Goal: Transaction & Acquisition: Subscribe to service/newsletter

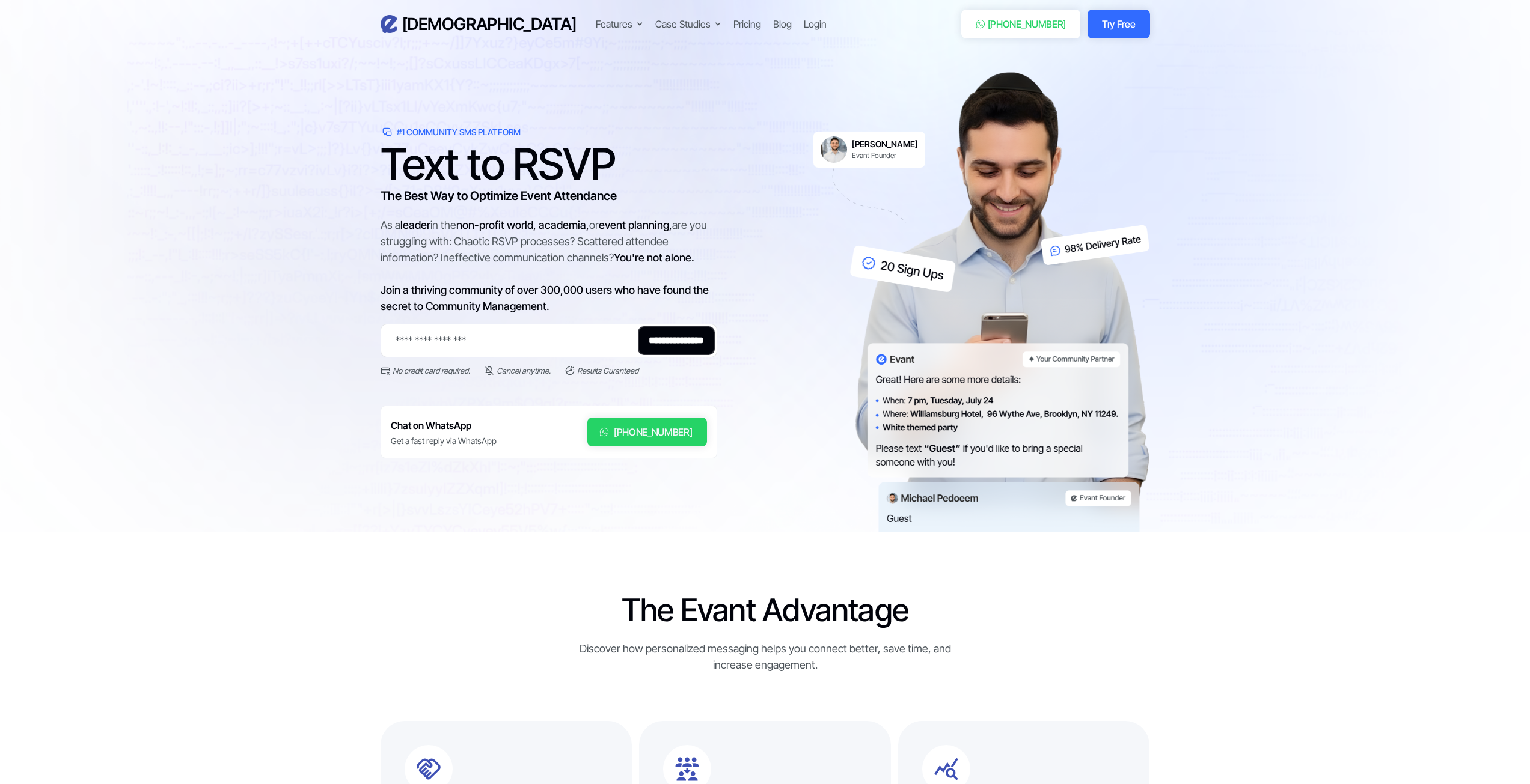
click at [285, 258] on section "**********" at bounding box center [765, 266] width 1530 height 532
click at [260, 231] on section "**********" at bounding box center [765, 266] width 1530 height 532
click at [261, 229] on section "**********" at bounding box center [765, 266] width 1530 height 532
click at [290, 223] on section "**********" at bounding box center [765, 266] width 1530 height 532
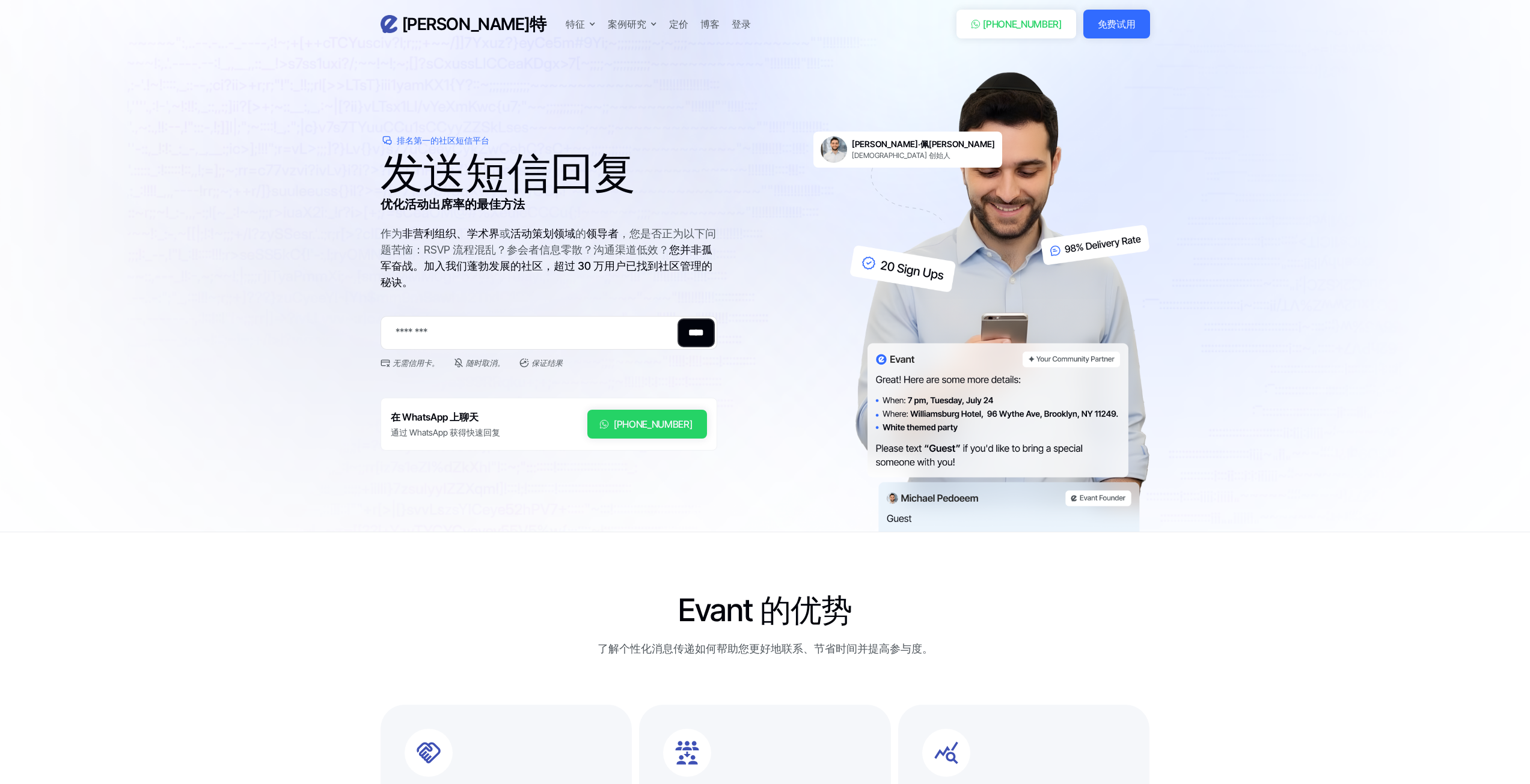
click at [441, 227] on div "发送短信回复 优化活动出席率的最佳方法 作为 非营利组织、学术界 或 活动策划领域 的 领导者 ，您是否正为以下问题苦恼：RSVP 流程混乱？参会者信息零散？…" at bounding box center [548, 302] width 337 height 296
drag, startPoint x: 440, startPoint y: 176, endPoint x: 667, endPoint y: 182, distance: 227.1
click at [667, 182] on h1 "发送短信回复" at bounding box center [548, 172] width 337 height 36
click at [788, 180] on div "排名第一的社区短信平台 发送短信回复 优化活动出席率的最佳方法 作为 非营利组织、学术界 或 活动策划领域 的 领导者 ，您是否正为以下问题苦恼：RSVP 流…" at bounding box center [765, 301] width 770 height 460
drag, startPoint x: 438, startPoint y: 235, endPoint x: 718, endPoint y: 245, distance: 280.2
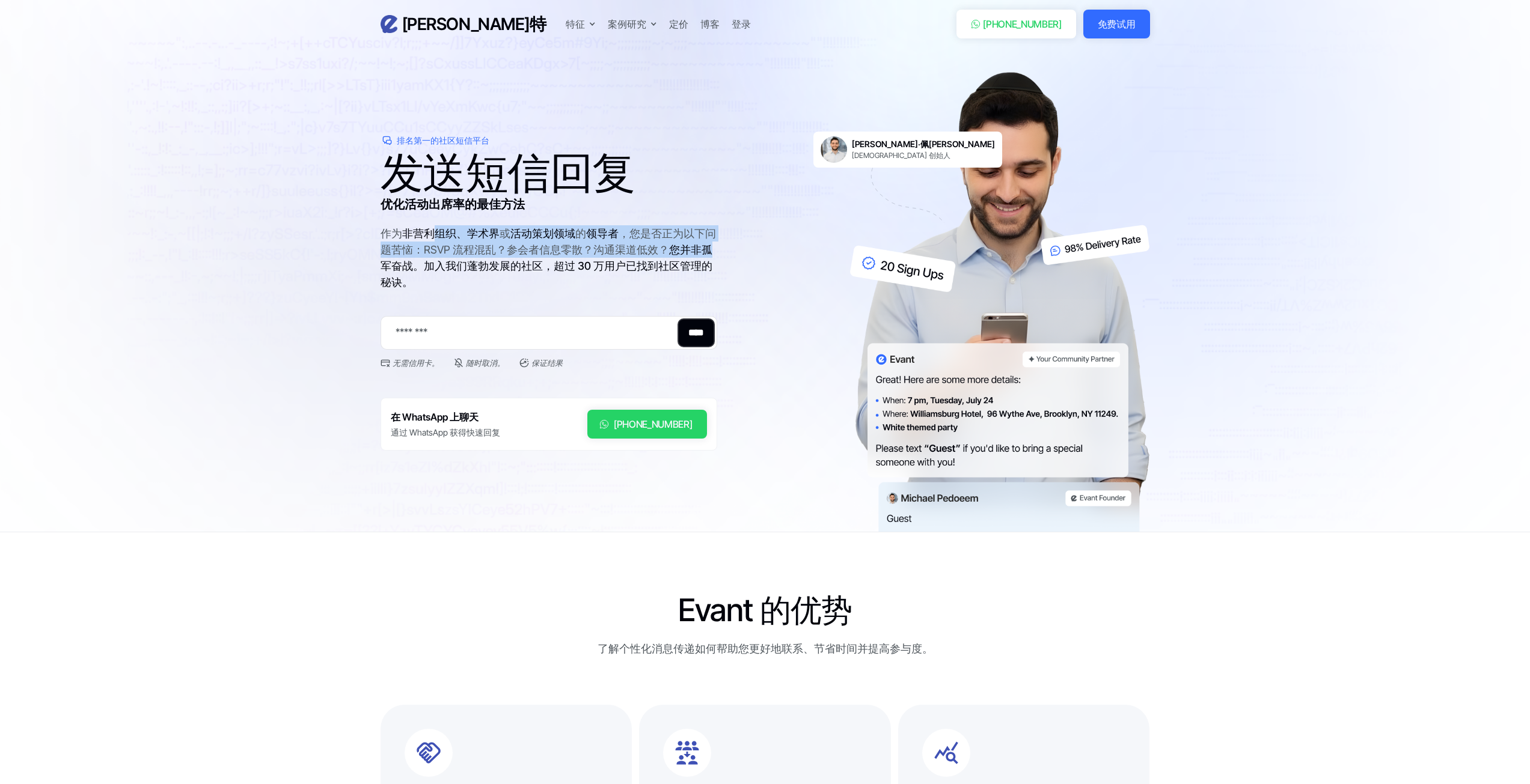
click at [718, 245] on div "排名第一的社区短信平台 发送短信回复 优化活动出席率的最佳方法 作为 非营利组织、学术界 或 活动策划领域 的 领导者 ，您是否正为以下问题苦恼：RSVP 流…" at bounding box center [765, 301] width 770 height 460
click at [761, 248] on div "排名第一的社区短信平台 发送短信回复 优化活动出席率的最佳方法 作为 非营利组织、学术界 或 活动策划领域 的 领导者 ，您是否正为以下问题苦恼：RSVP 流…" at bounding box center [765, 301] width 770 height 460
click at [646, 260] on font "加入我们蓬勃发展的社区，超过 30 万用户已找到社区管理的秘诀。" at bounding box center [546, 274] width 332 height 29
click at [532, 258] on div "作为 非营利组织、学术界 或 活动策划领域 的 领导者 ，您是否正为以下问题苦恼：RSVP 流程混乱？参会者信息零散？沟通渠道低效？ 您并非孤军奋战。 加入我…" at bounding box center [548, 265] width 337 height 81
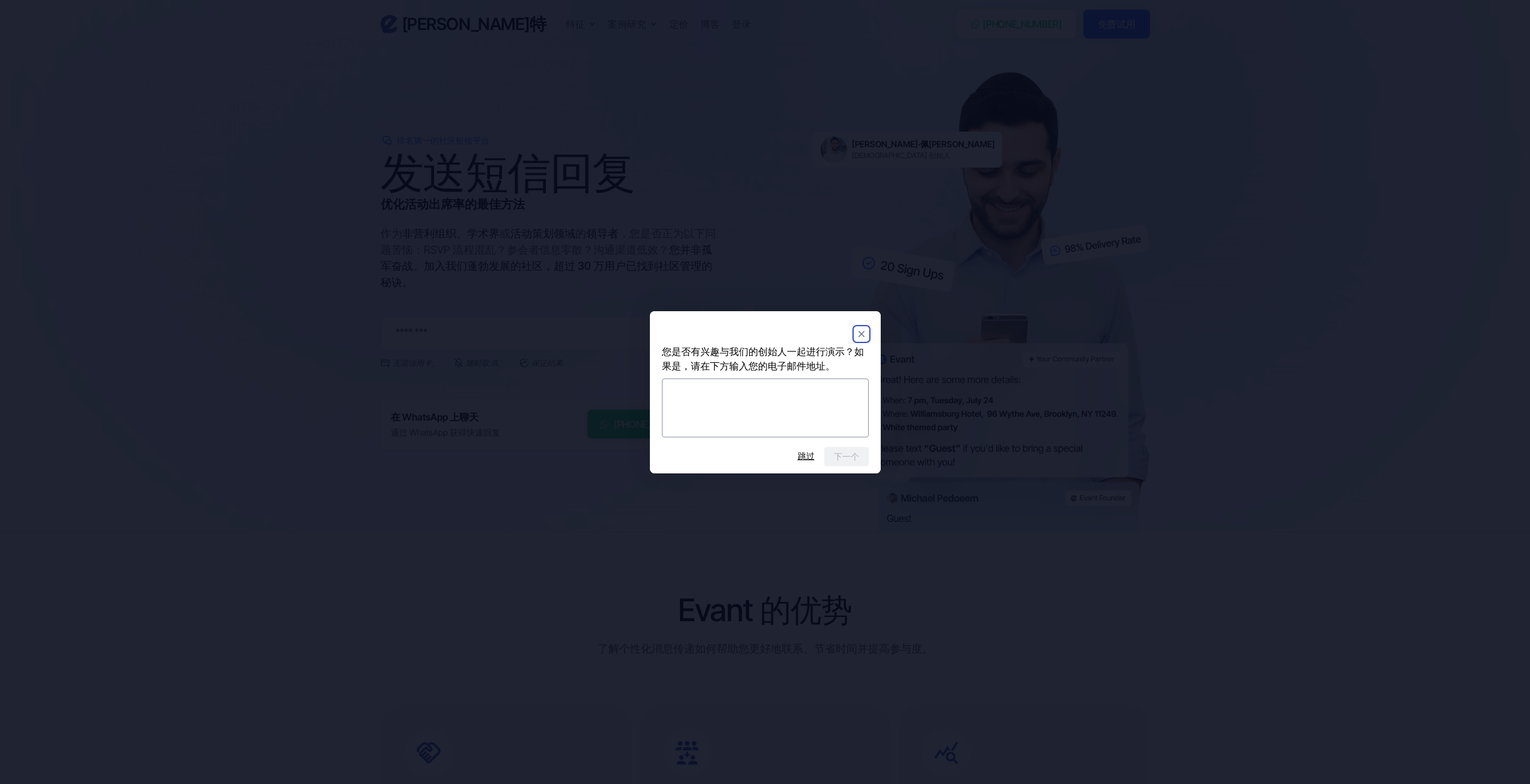
click at [858, 331] on rect "关闭" at bounding box center [861, 334] width 14 height 14
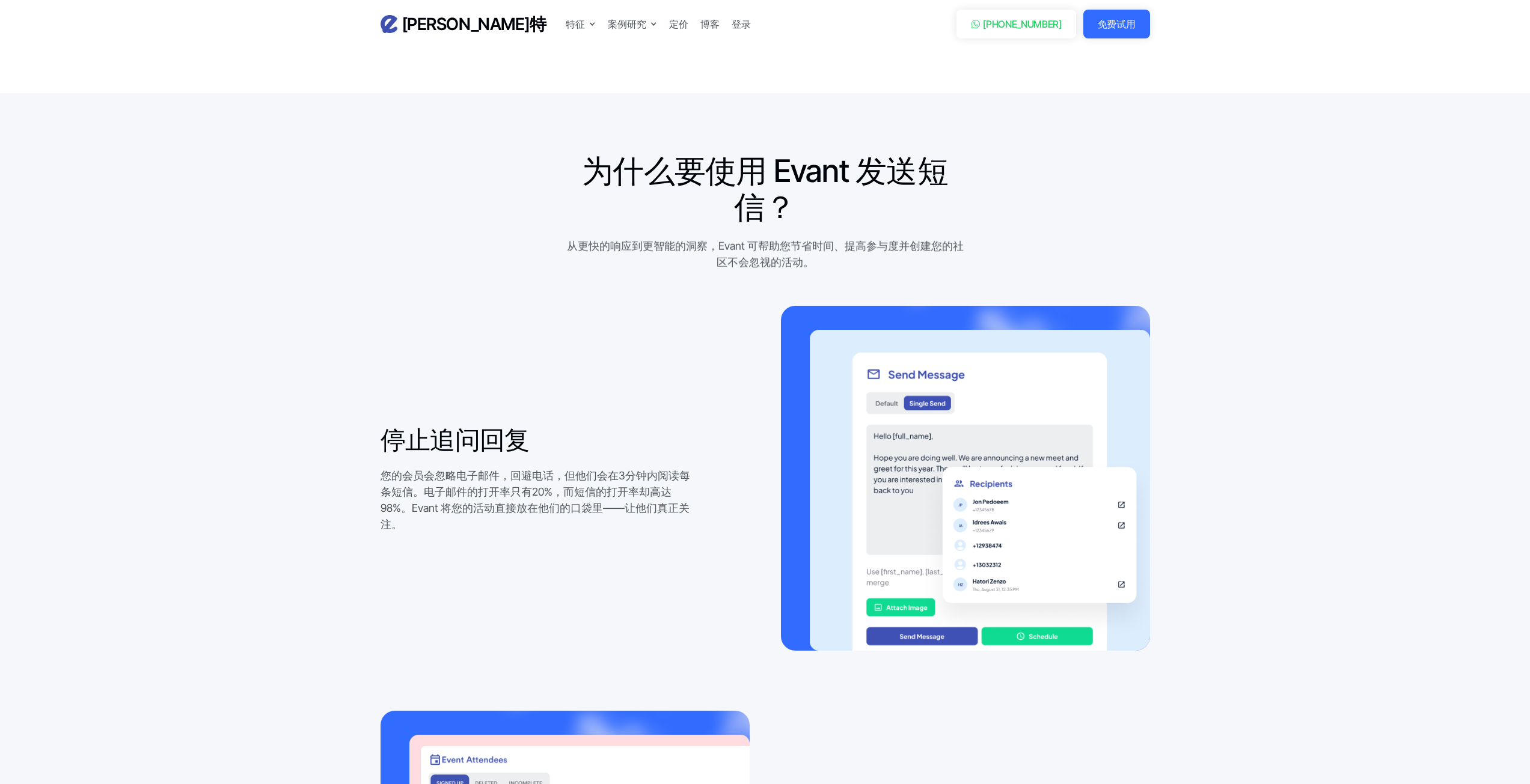
scroll to position [1022, 0]
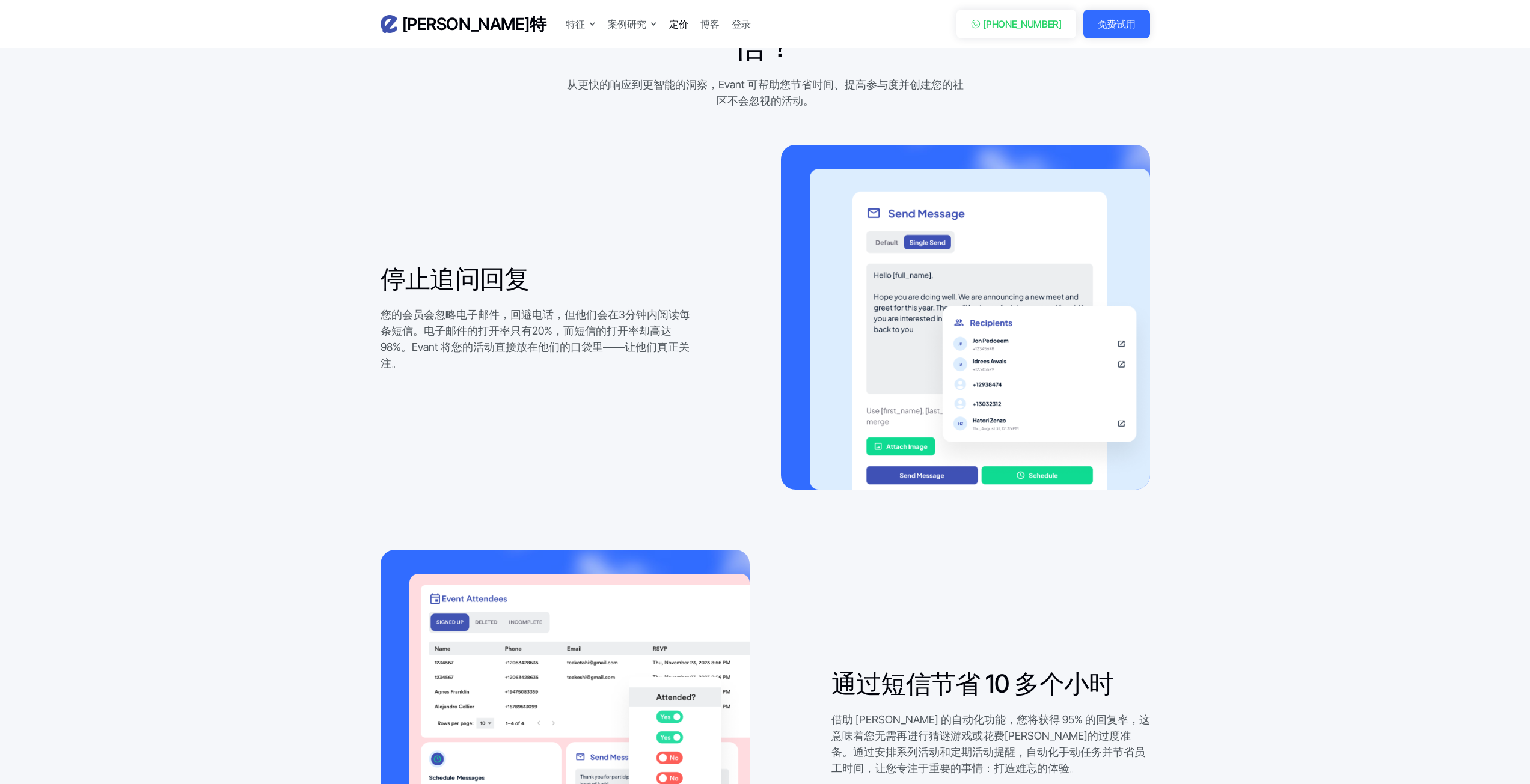
click at [669, 27] on font "定价" at bounding box center [678, 24] width 19 height 12
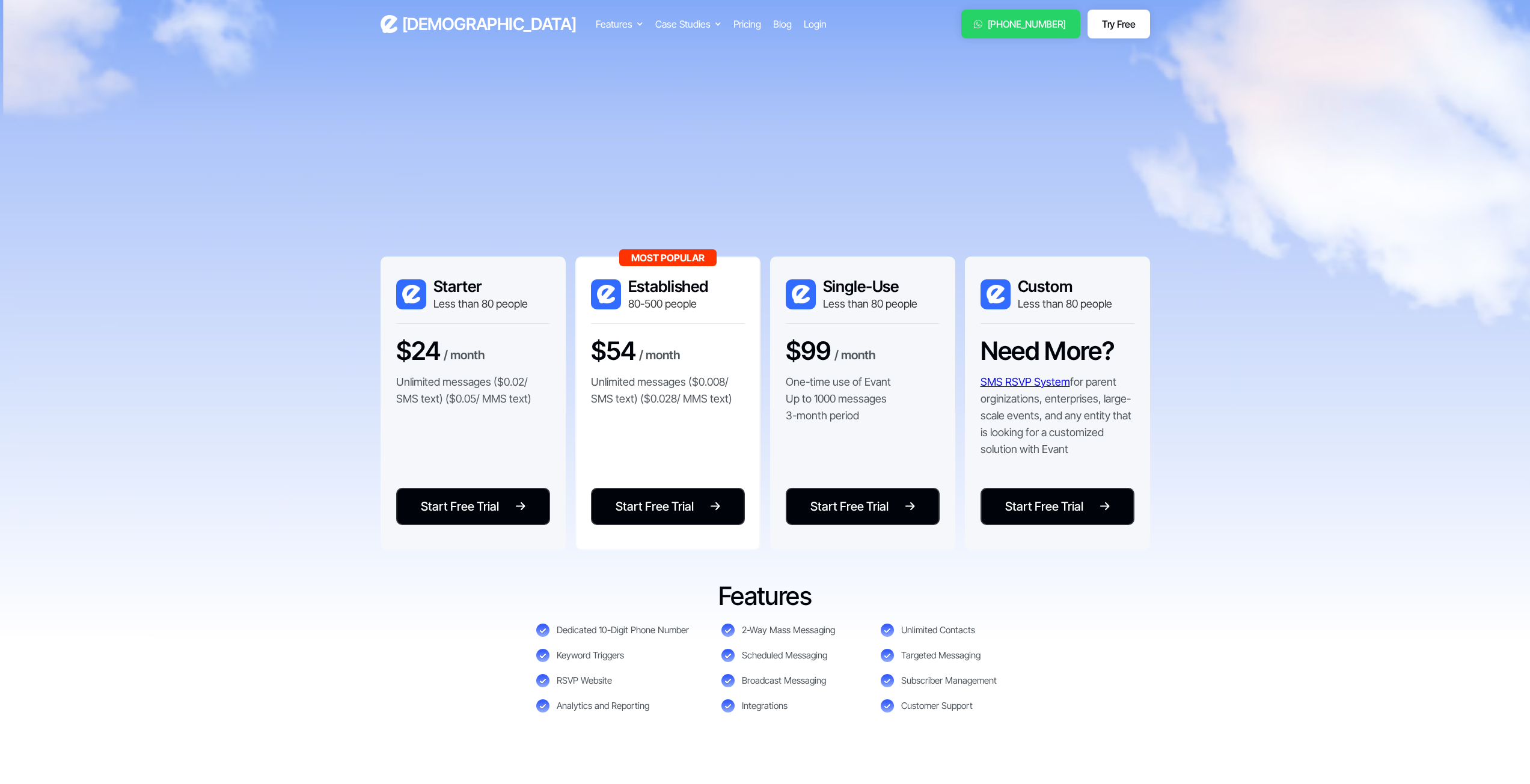
click at [525, 201] on h1 "Community Leaders: Yes, Getting RSVPs Can Be This Easy - Let's Show You" at bounding box center [765, 153] width 577 height 108
click at [551, 169] on h1 "Community Leaders: Yes, Getting RSVPs Can Be This Easy - Let's Show You" at bounding box center [765, 153] width 577 height 108
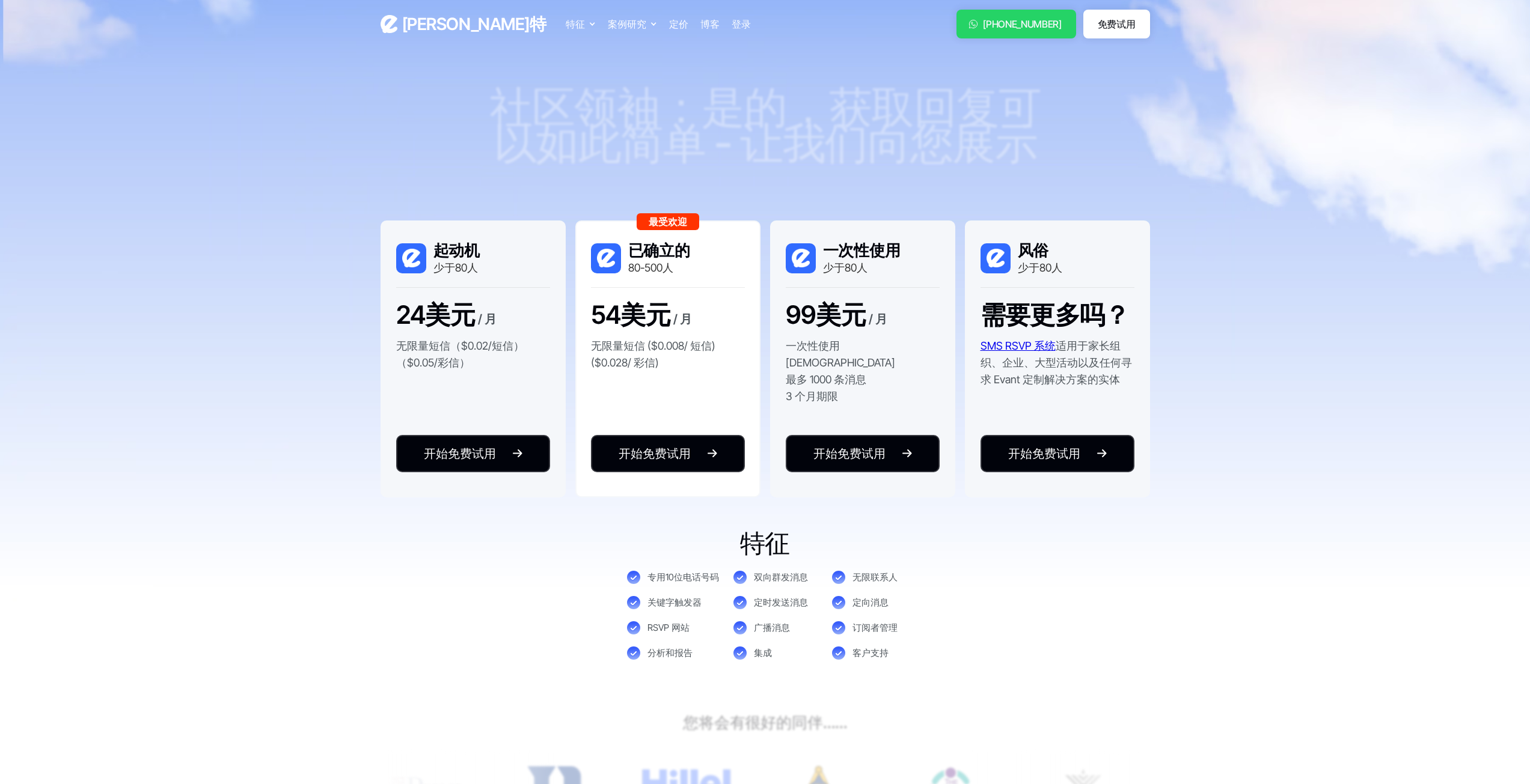
click at [551, 183] on div "参与度提升 3 倍，否则无需付款。随时取消。无需信用卡。" at bounding box center [765, 191] width 451 height 16
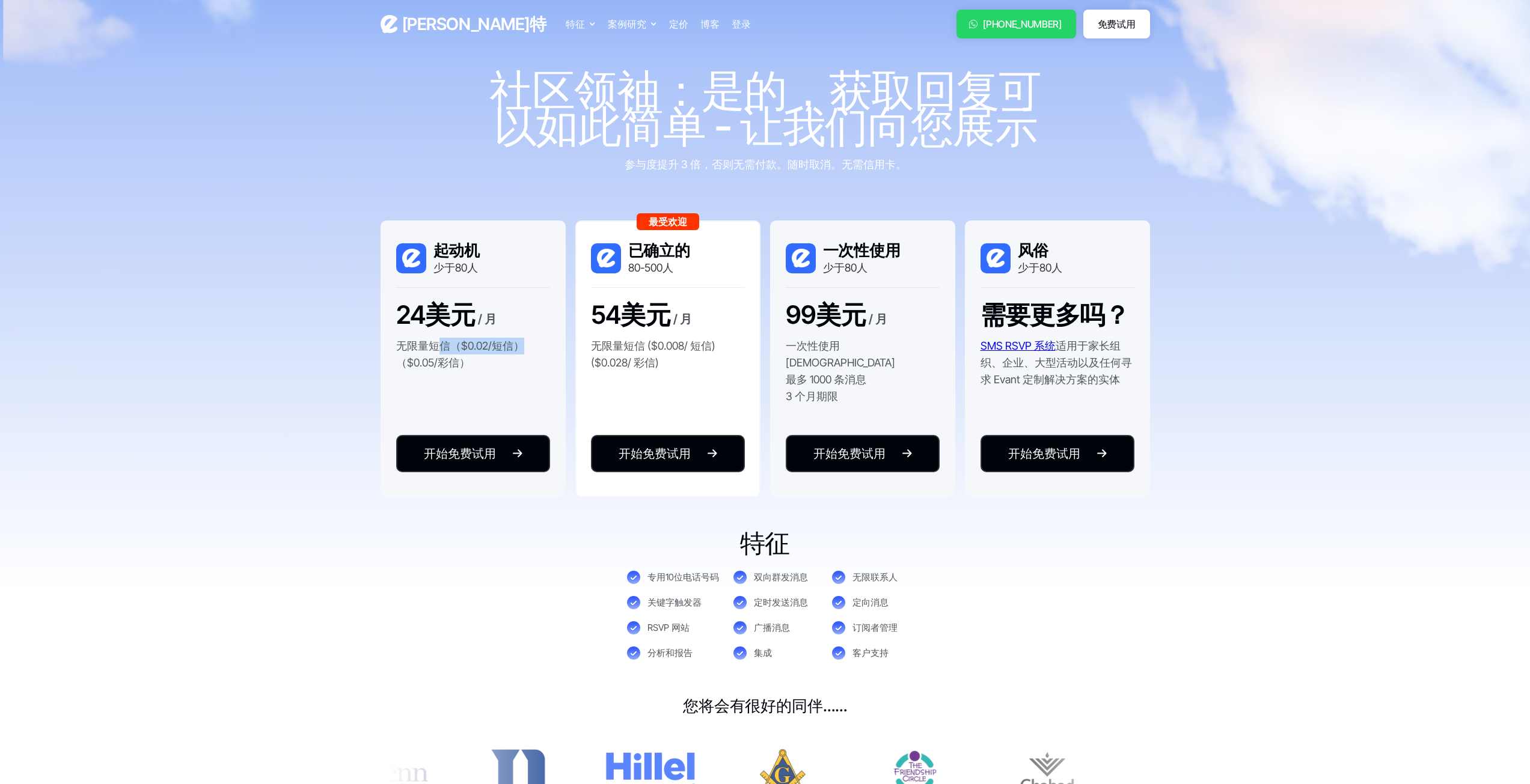
drag, startPoint x: 440, startPoint y: 346, endPoint x: 520, endPoint y: 348, distance: 80.0
click at [520, 348] on font "无限量短信（$0.02/短信）（$0.05/彩信）" at bounding box center [460, 354] width 128 height 30
click at [539, 339] on p "无限量短信（$0.02/短信）（$0.05/彩信）" at bounding box center [473, 355] width 154 height 34
drag, startPoint x: 515, startPoint y: 346, endPoint x: 458, endPoint y: 350, distance: 57.1
click at [458, 350] on font "无限量短信（$0.02/短信）（$0.05/彩信）" at bounding box center [460, 354] width 128 height 30
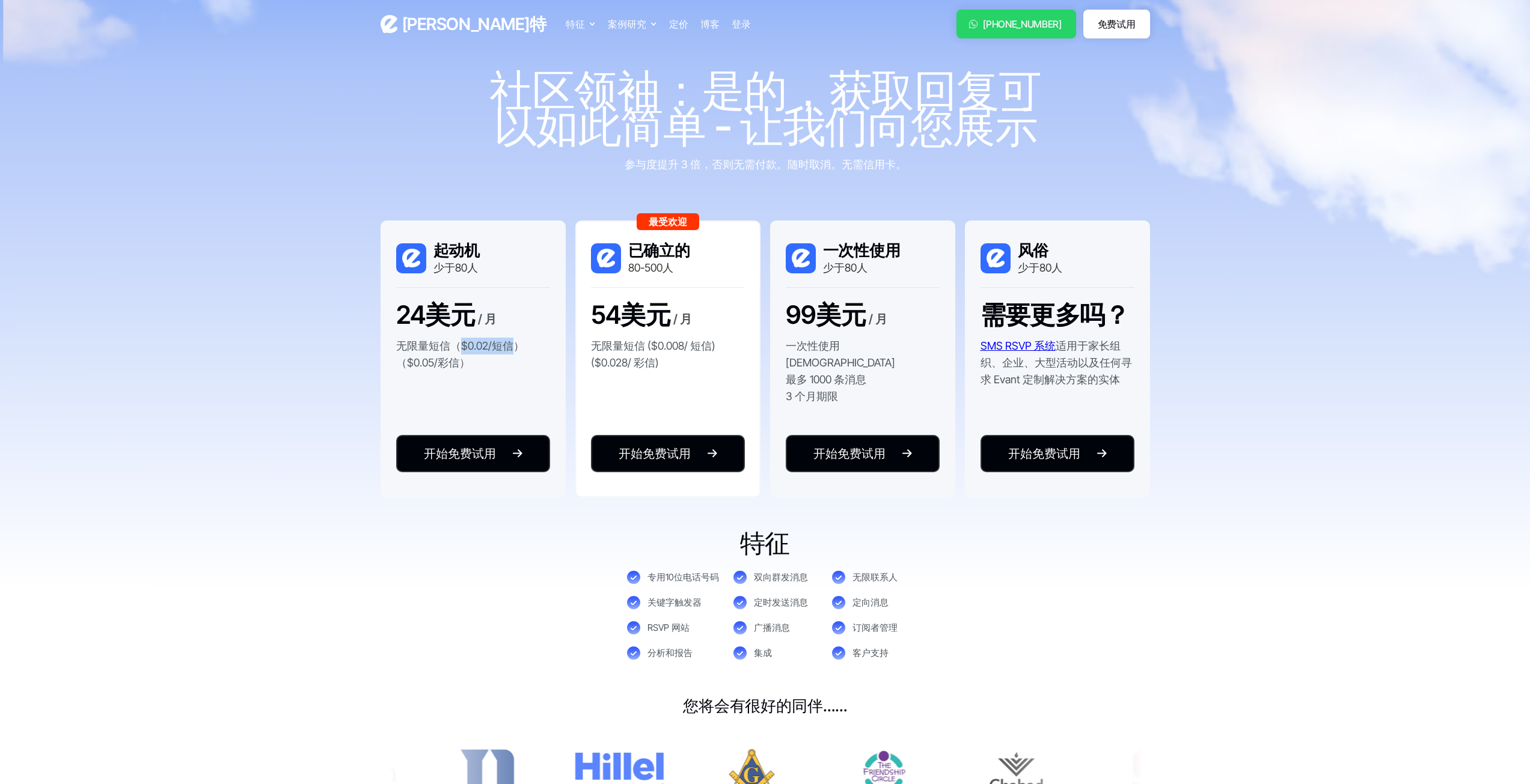
click at [510, 335] on div "24美元 / 月 无限量短信（$0.02/短信）（$0.05/彩信）" at bounding box center [473, 341] width 154 height 83
click at [495, 344] on font "无限量短信（$0.02/短信）（$0.05/彩信）" at bounding box center [460, 354] width 128 height 30
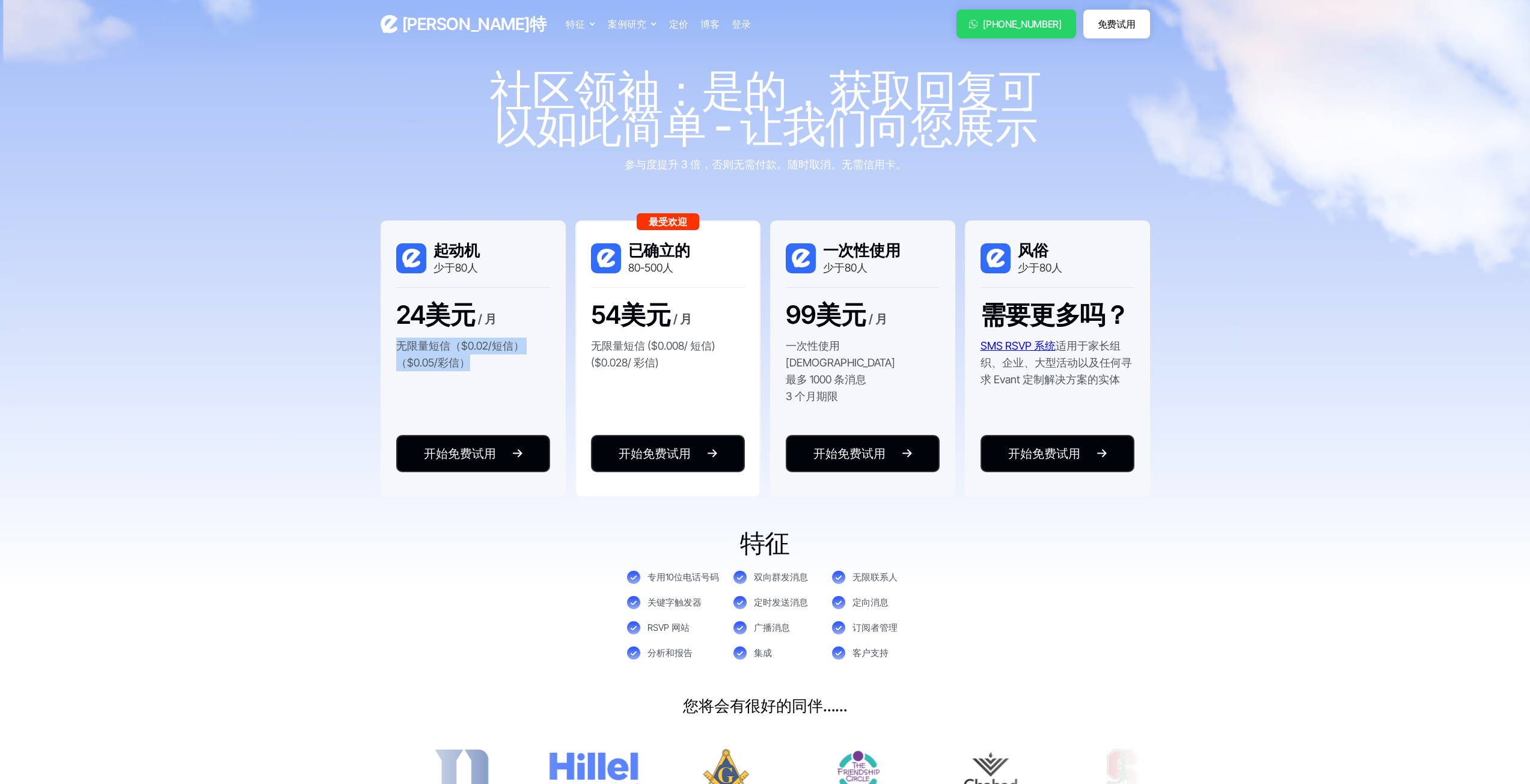
drag, startPoint x: 495, startPoint y: 344, endPoint x: 515, endPoint y: 336, distance: 21.5
click at [495, 344] on font "无限量短信（$0.02/短信）（$0.05/彩信）" at bounding box center [460, 354] width 128 height 30
click at [536, 330] on div "24美元 / 月 无限量短信（$0.02/短信）（$0.05/彩信）" at bounding box center [473, 341] width 154 height 83
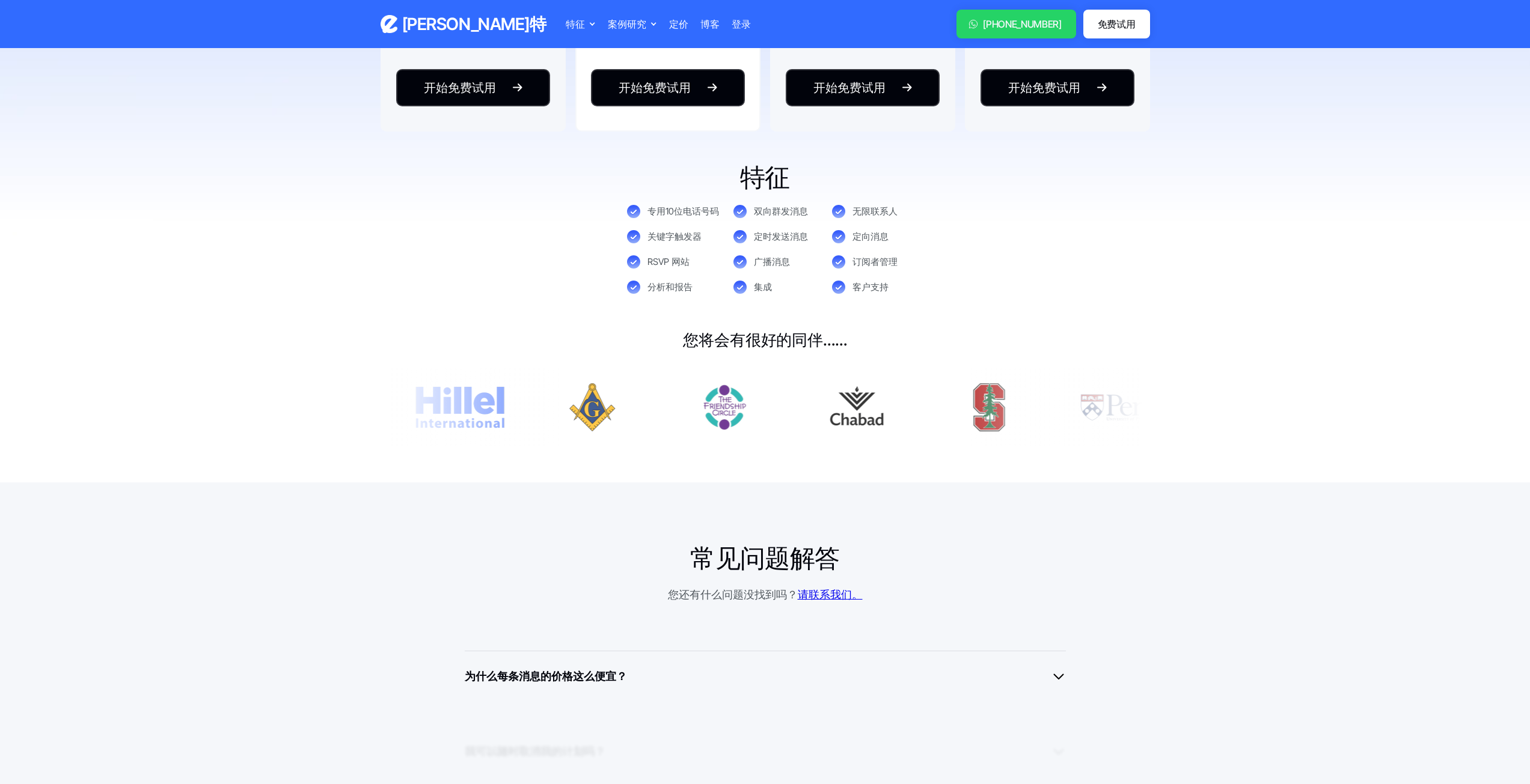
scroll to position [540, 0]
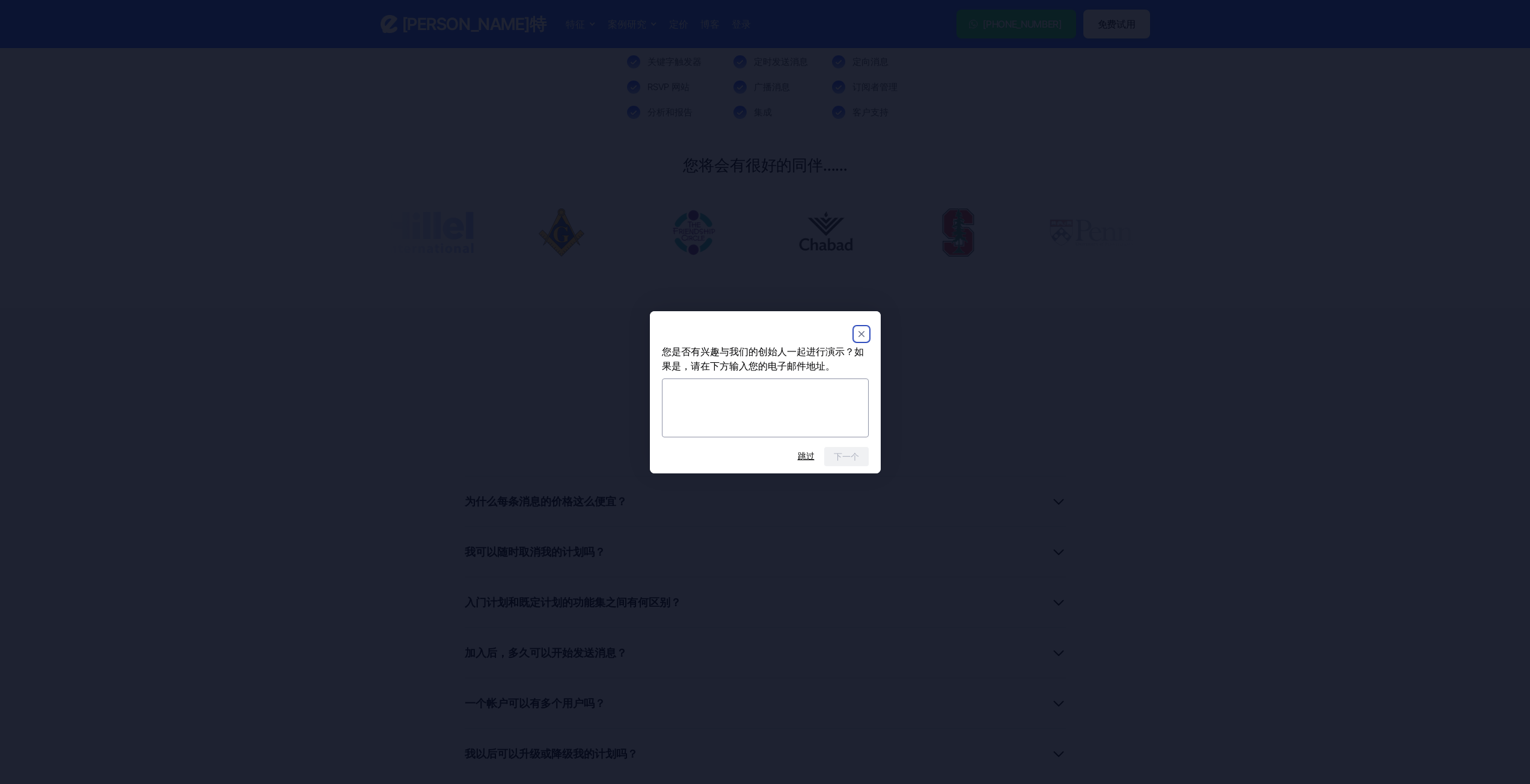
click at [861, 330] on rect "关闭" at bounding box center [861, 334] width 14 height 14
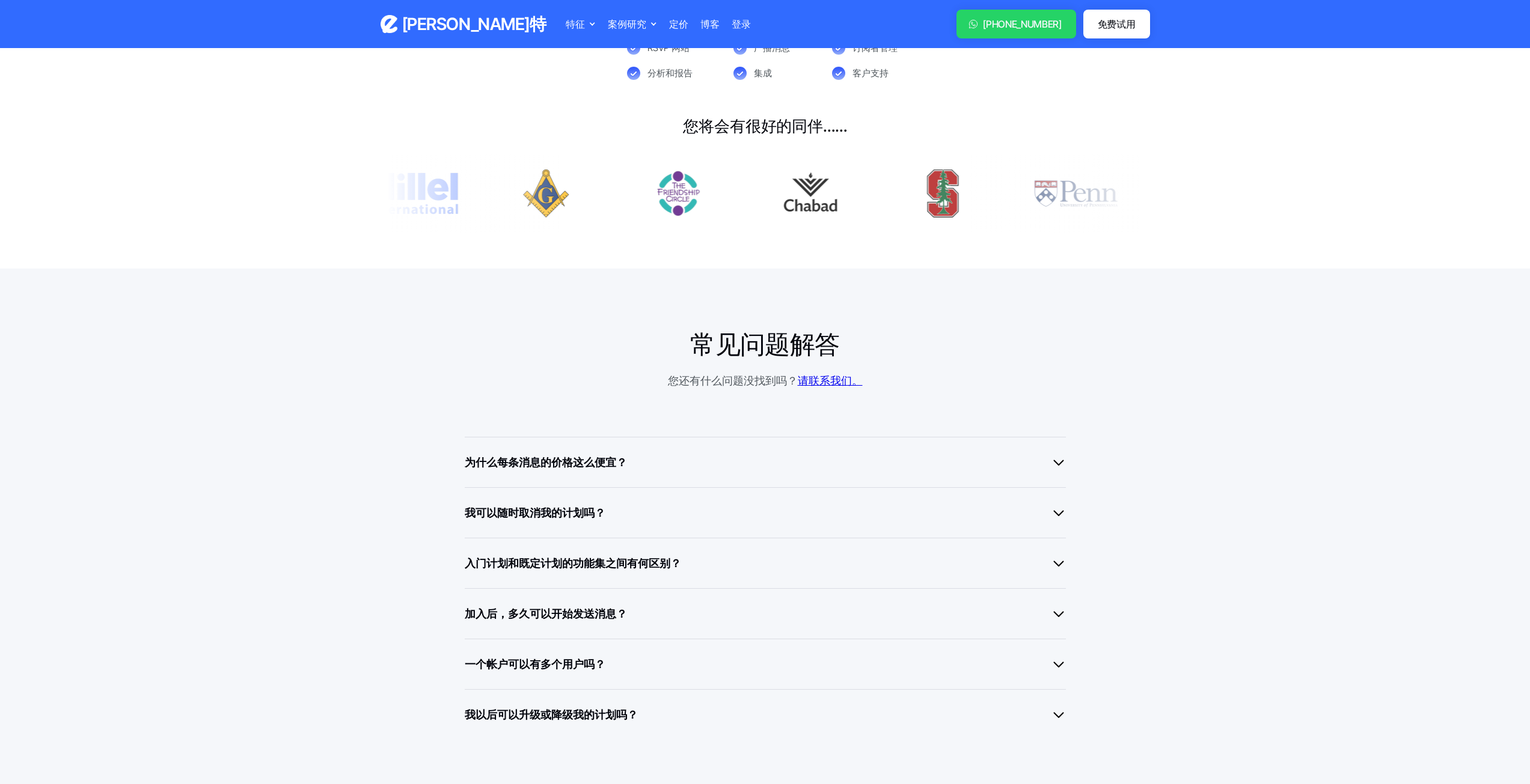
scroll to position [661, 0]
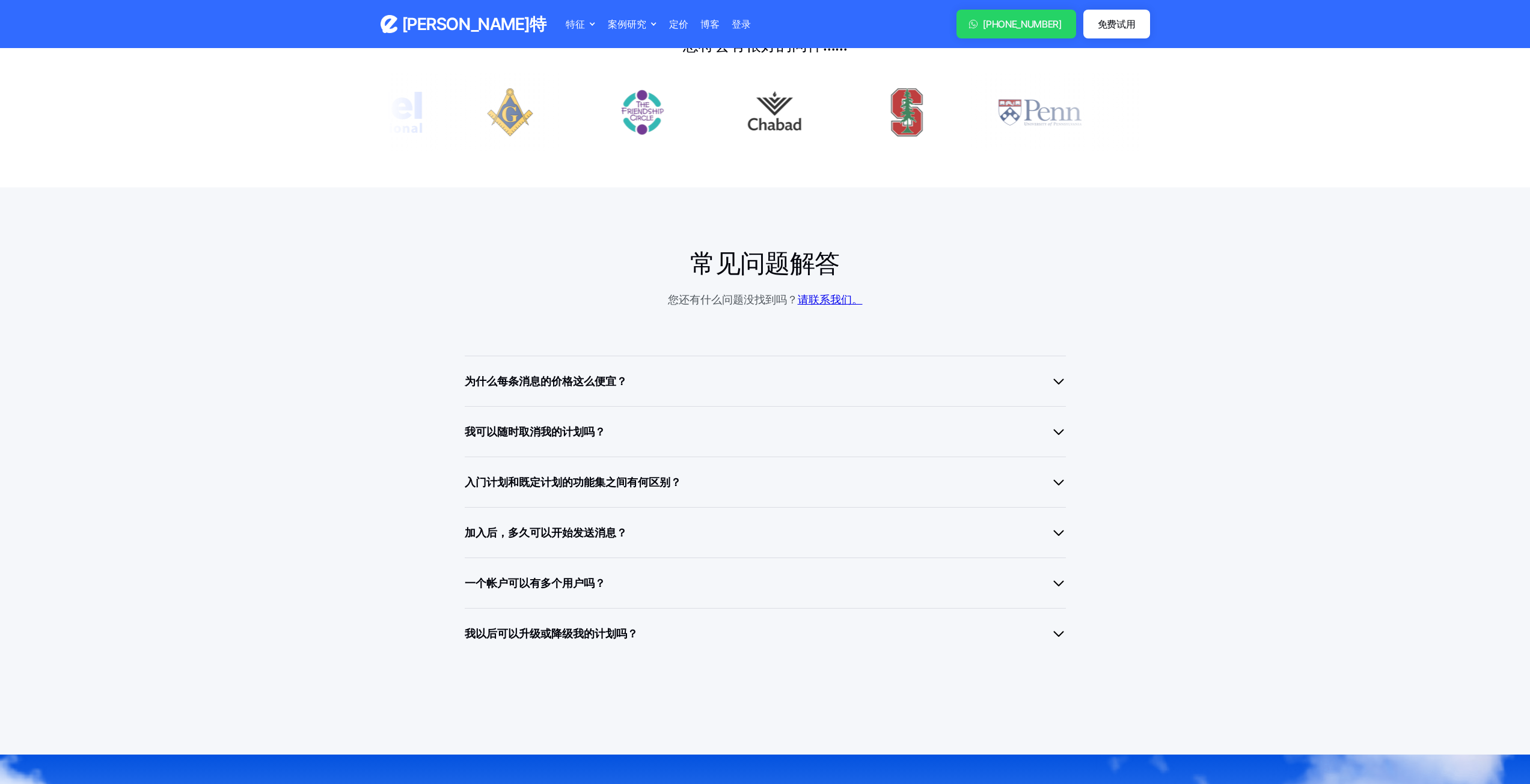
click at [668, 524] on div "加入后，多久可以开始发送消息？" at bounding box center [765, 532] width 601 height 16
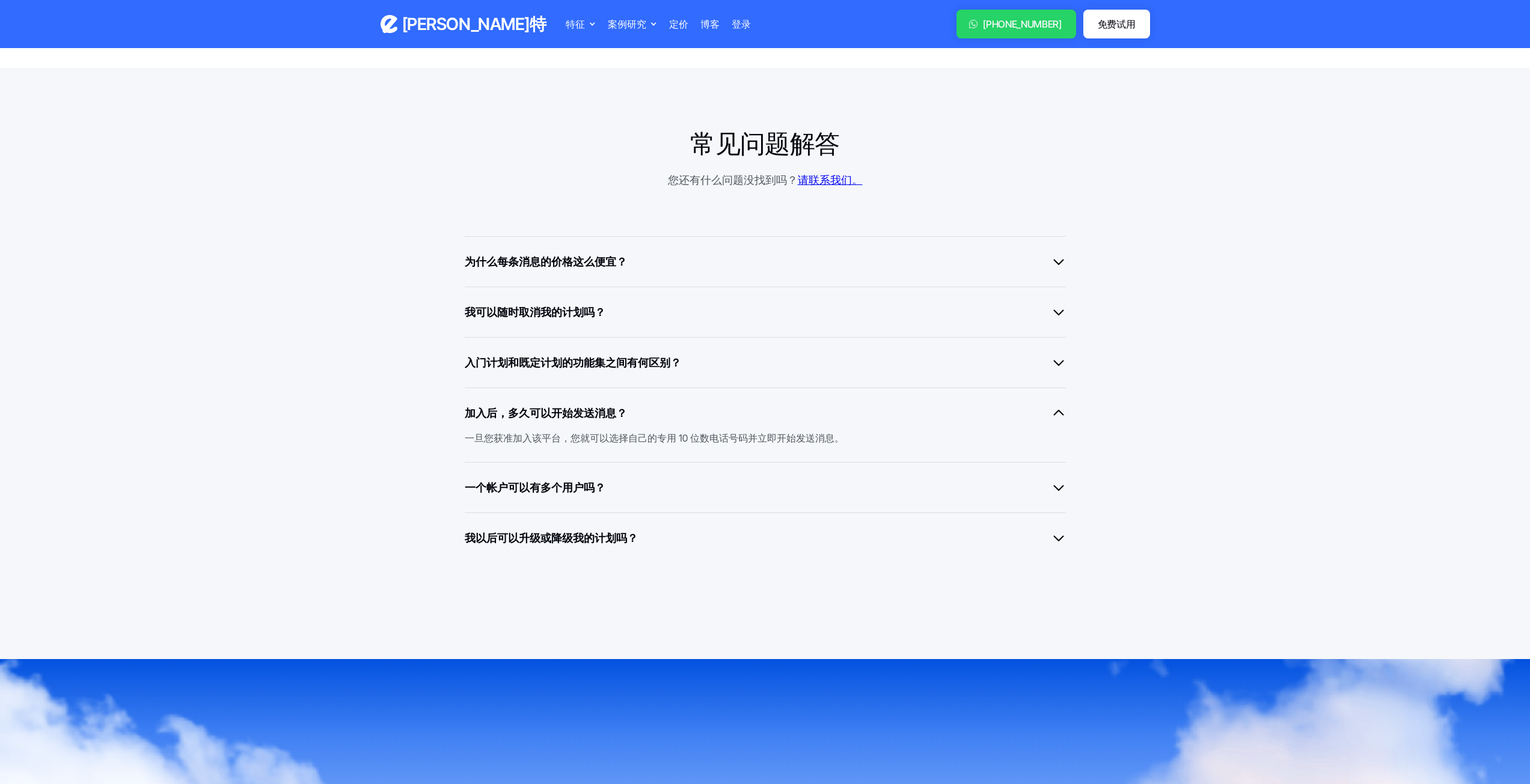
scroll to position [781, 0]
click at [750, 479] on div "一个帐户可以有多个用户吗？" at bounding box center [765, 487] width 601 height 16
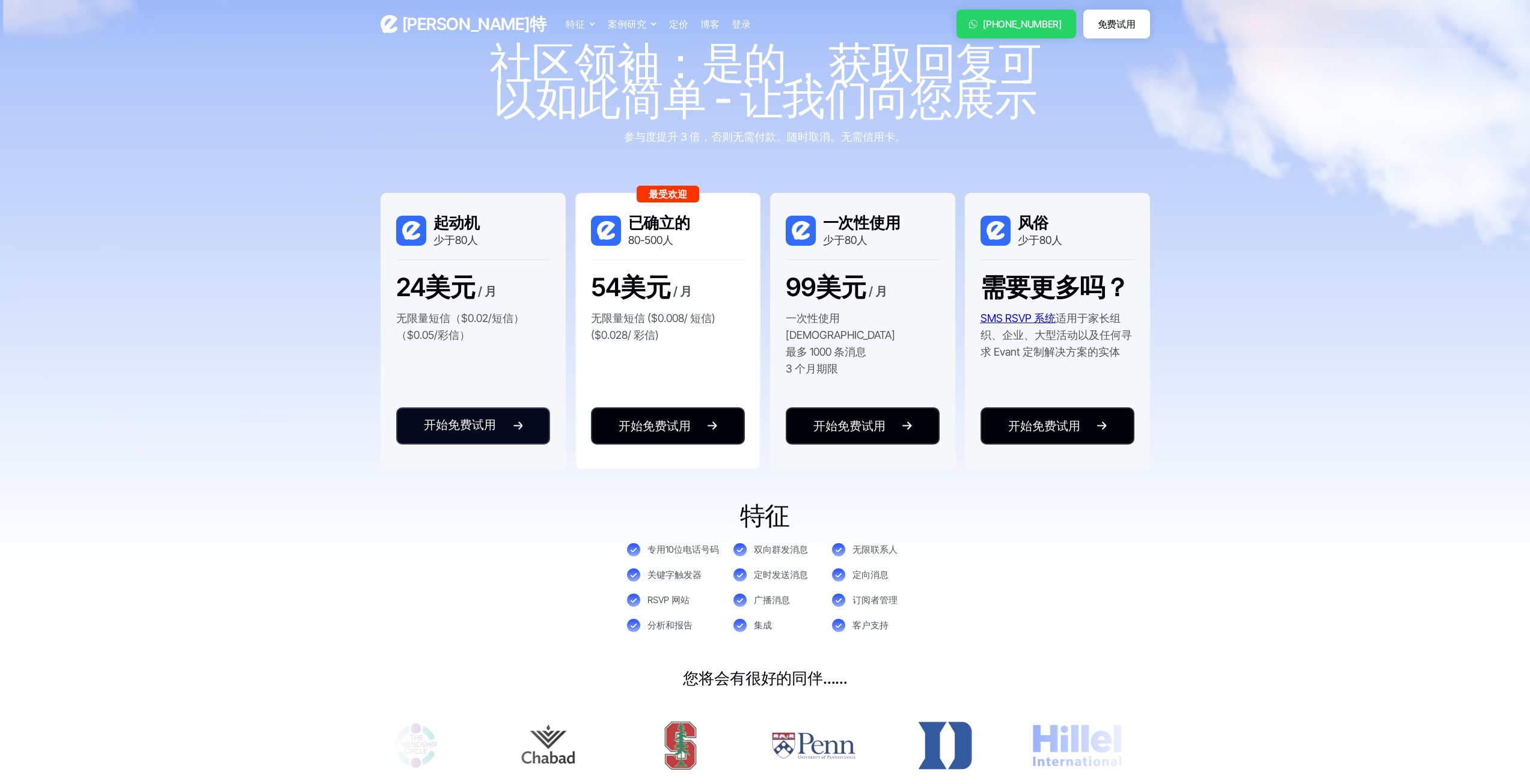
scroll to position [0, 0]
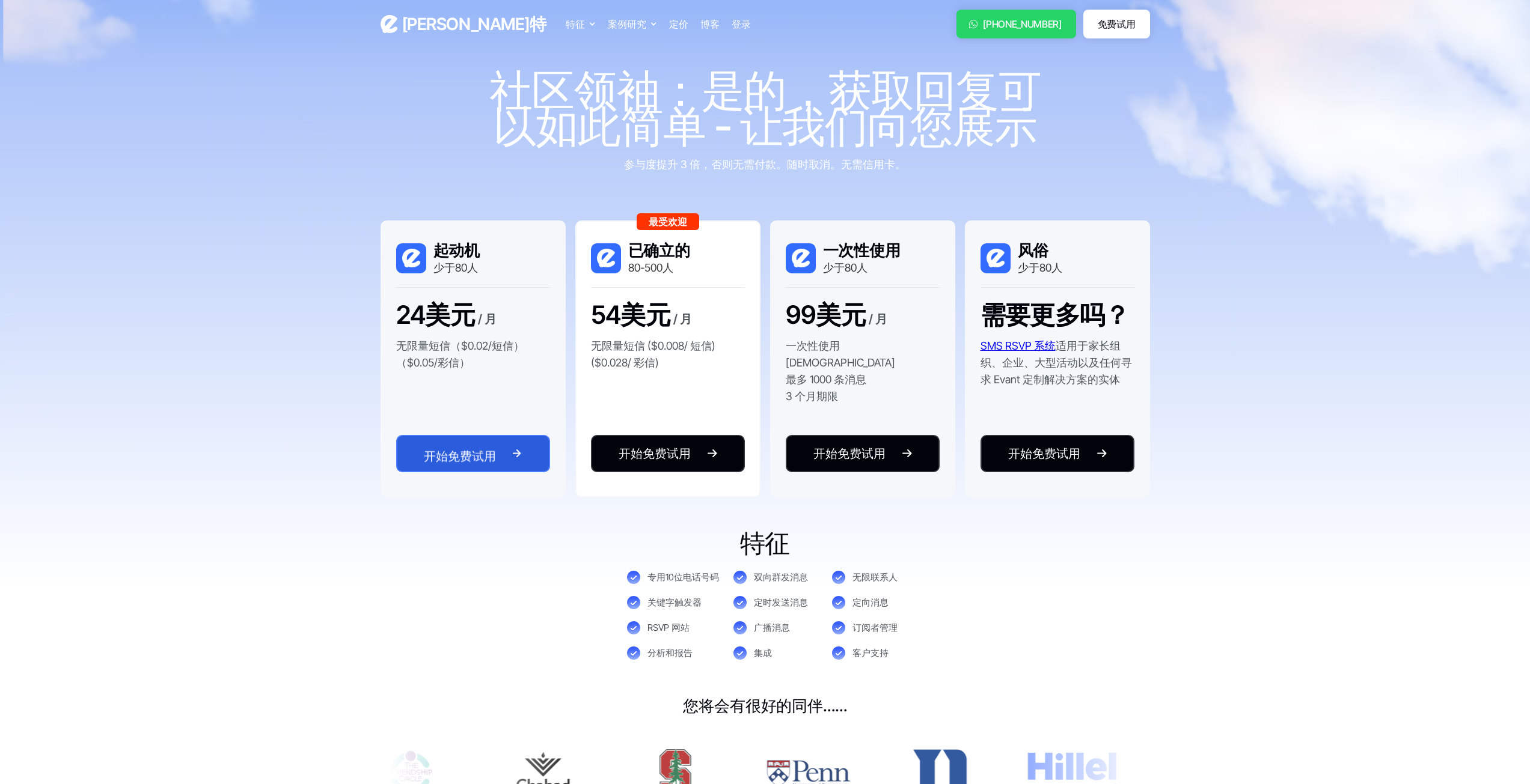
click at [491, 449] on font "开始免费试用" at bounding box center [460, 456] width 72 height 14
